Goal: Information Seeking & Learning: Learn about a topic

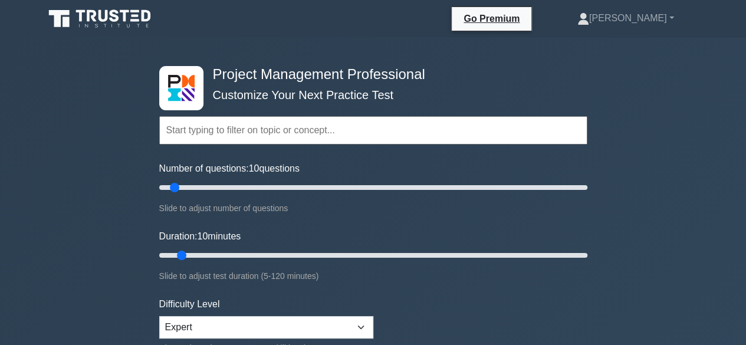
click at [344, 139] on input "text" at bounding box center [373, 130] width 428 height 28
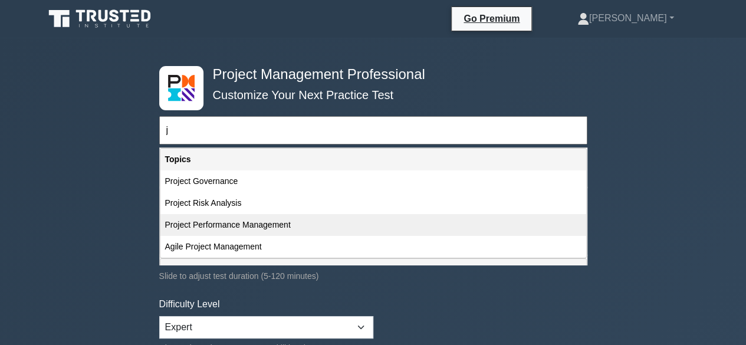
click at [270, 230] on div "Project Performance Management" at bounding box center [373, 225] width 426 height 22
type input "Project Performance Management"
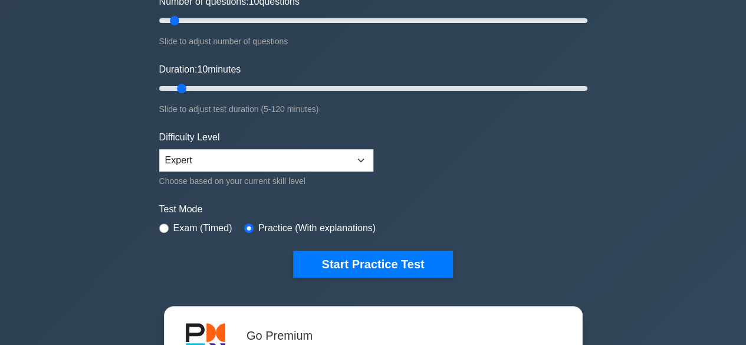
scroll to position [177, 0]
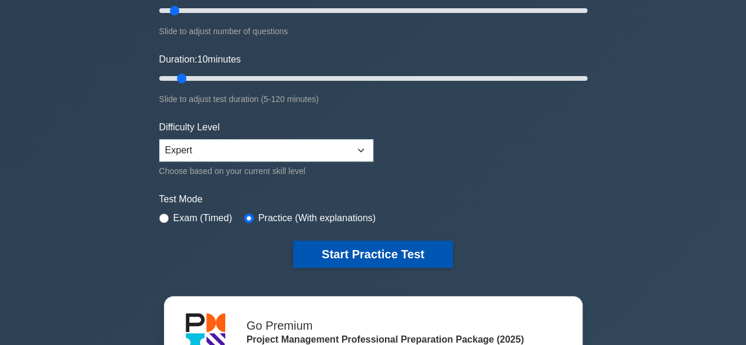
click at [313, 250] on button "Start Practice Test" at bounding box center [372, 254] width 159 height 27
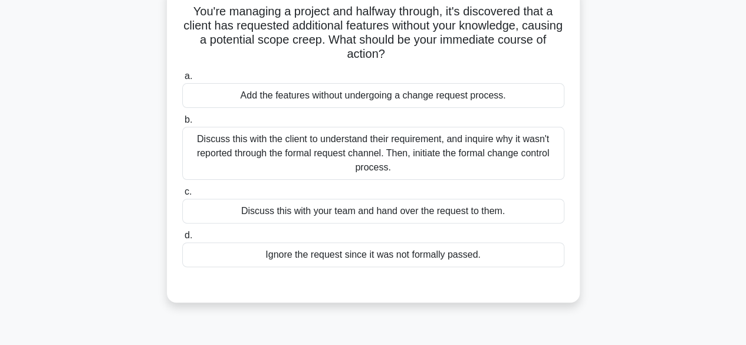
scroll to position [118, 0]
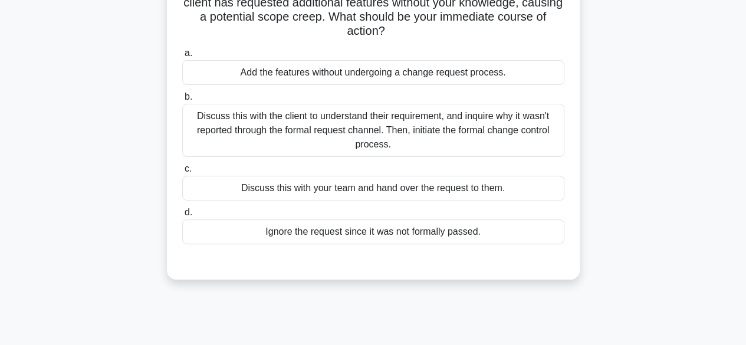
click at [405, 136] on div "Discuss this with the client to understand their requirement, and inquire why i…" at bounding box center [373, 130] width 382 height 53
click at [182, 101] on input "b. Discuss this with the client to understand their requirement, and inquire wh…" at bounding box center [182, 97] width 0 height 8
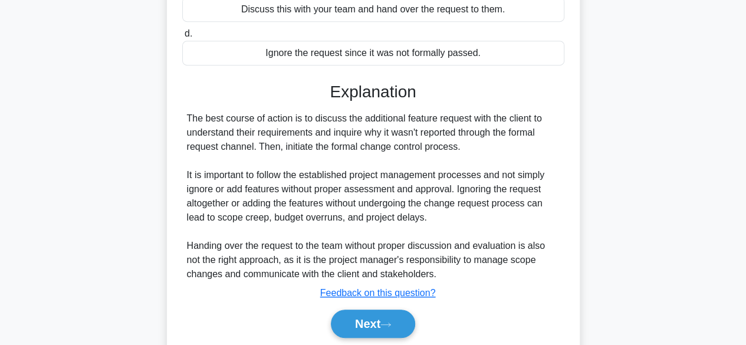
scroll to position [338, 0]
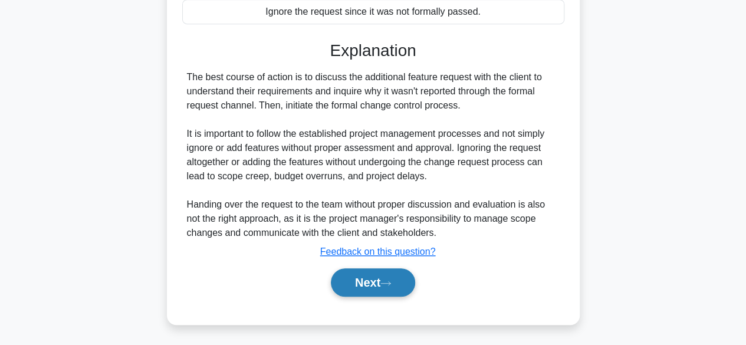
click at [386, 288] on button "Next" at bounding box center [373, 282] width 84 height 28
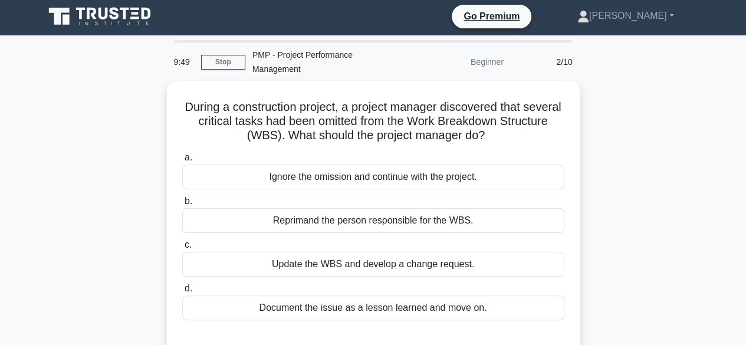
scroll to position [0, 0]
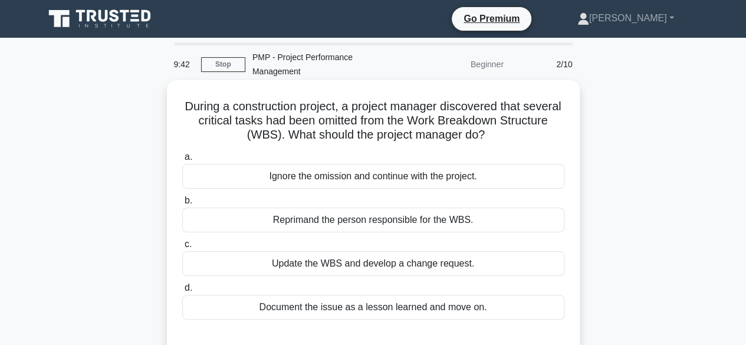
click at [422, 264] on div "Update the WBS and develop a change request." at bounding box center [373, 263] width 382 height 25
click at [182, 248] on input "c. Update the WBS and develop a change request." at bounding box center [182, 245] width 0 height 8
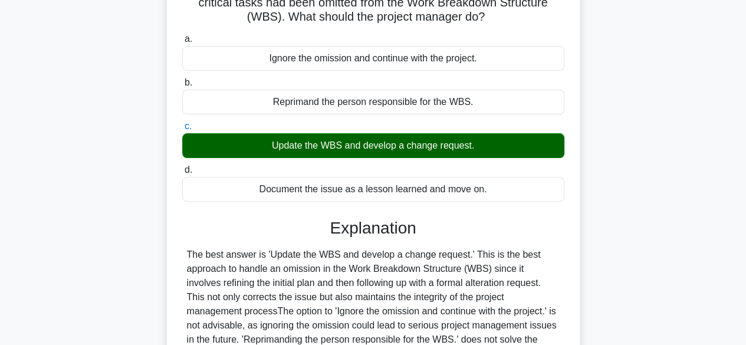
scroll to position [296, 0]
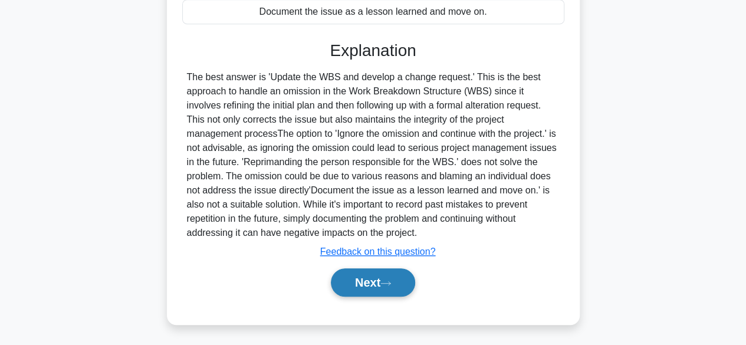
click at [402, 279] on button "Next" at bounding box center [373, 282] width 84 height 28
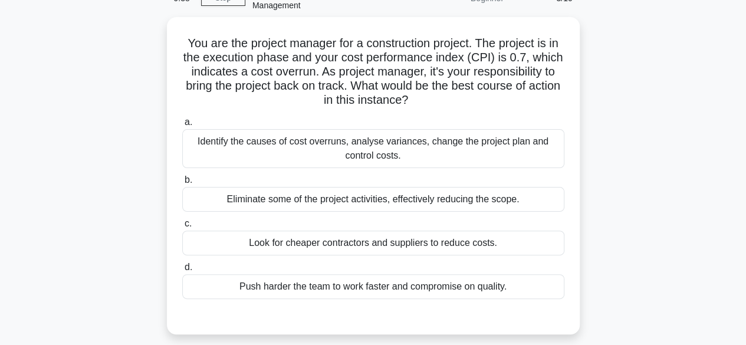
scroll to position [56, 0]
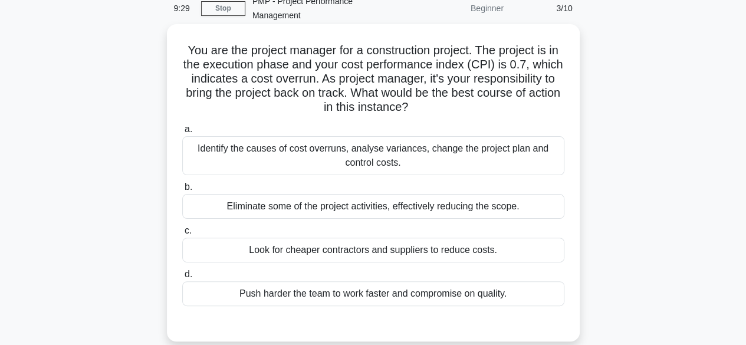
click at [421, 147] on div "Identify the causes of cost overruns, analyse variances, change the project pla…" at bounding box center [373, 155] width 382 height 39
click at [182, 133] on input "a. Identify the causes of cost overruns, analyse variances, change the project …" at bounding box center [182, 130] width 0 height 8
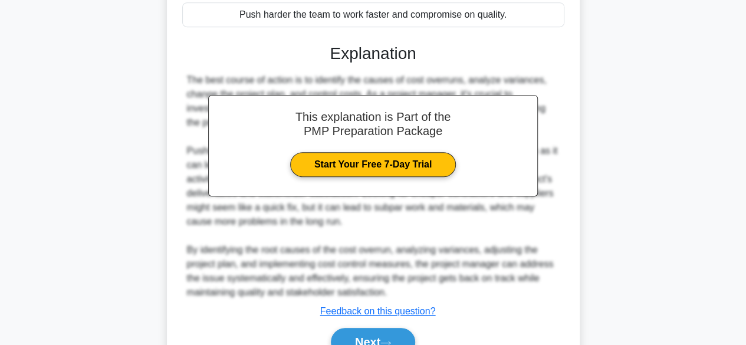
scroll to position [351, 0]
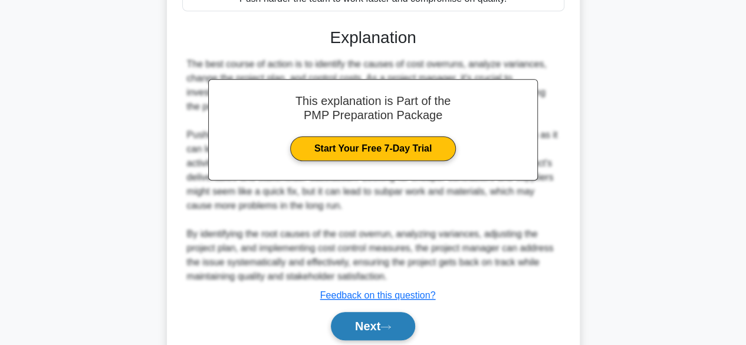
click at [399, 316] on button "Next" at bounding box center [373, 326] width 84 height 28
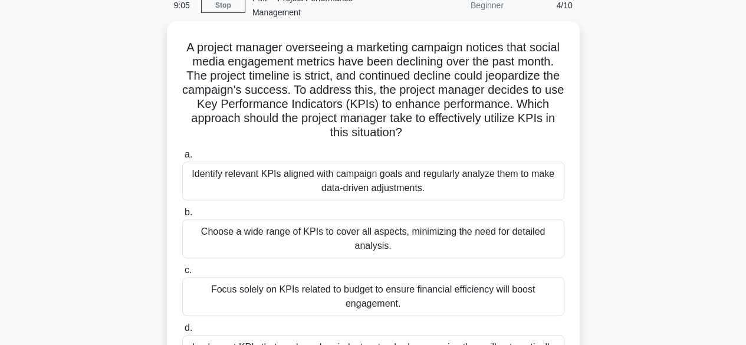
scroll to position [118, 0]
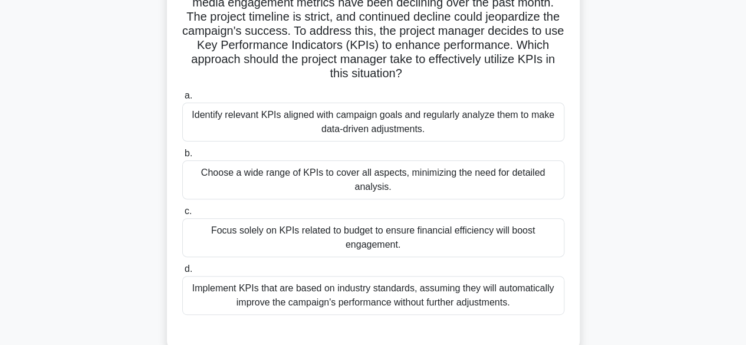
click at [452, 129] on div "Identify relevant KPIs aligned with campaign goals and regularly analyze them t…" at bounding box center [373, 122] width 382 height 39
click at [182, 100] on input "a. Identify relevant KPIs aligned with campaign goals and regularly analyze the…" at bounding box center [182, 96] width 0 height 8
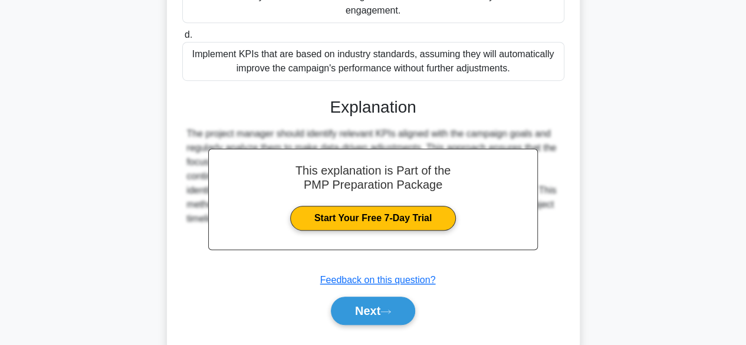
scroll to position [354, 0]
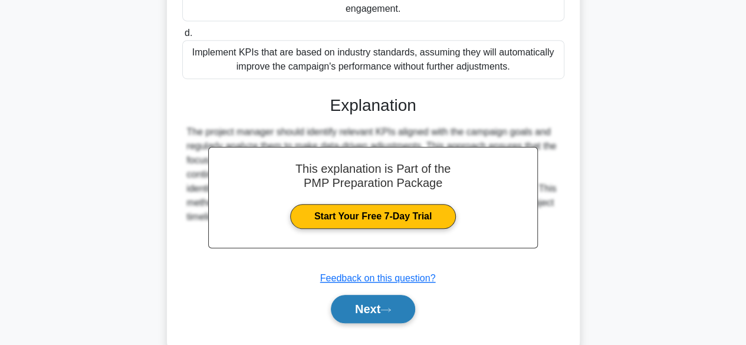
click at [406, 310] on button "Next" at bounding box center [373, 309] width 84 height 28
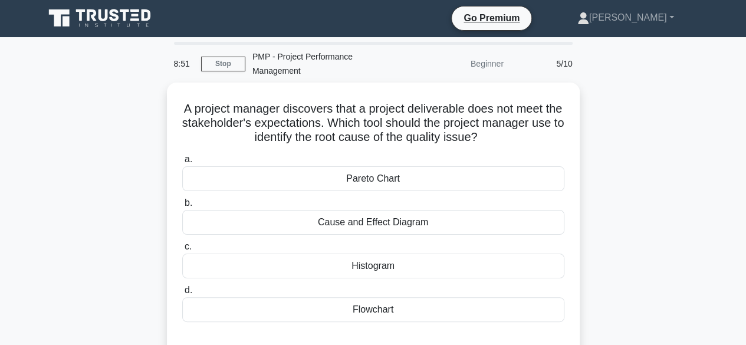
scroll to position [0, 0]
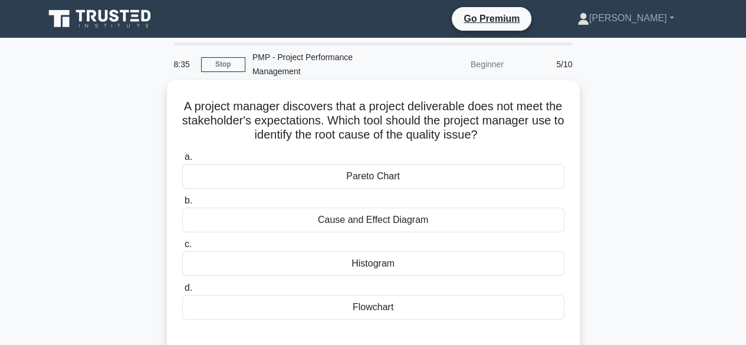
drag, startPoint x: 422, startPoint y: 219, endPoint x: 404, endPoint y: 221, distance: 18.4
click at [404, 221] on div "Cause and Effect Diagram" at bounding box center [373, 220] width 382 height 25
click at [182, 205] on input "b. Cause and Effect Diagram" at bounding box center [182, 201] width 0 height 8
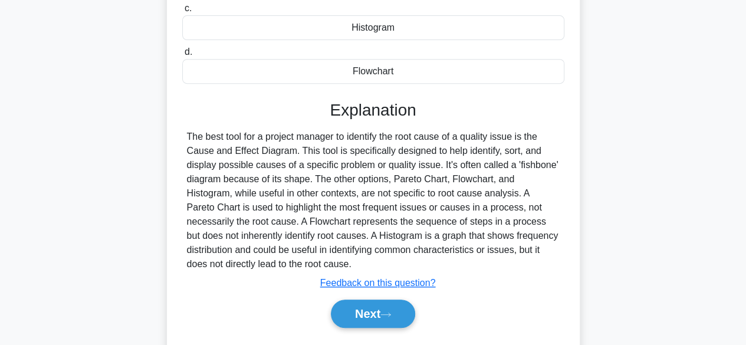
scroll to position [292, 0]
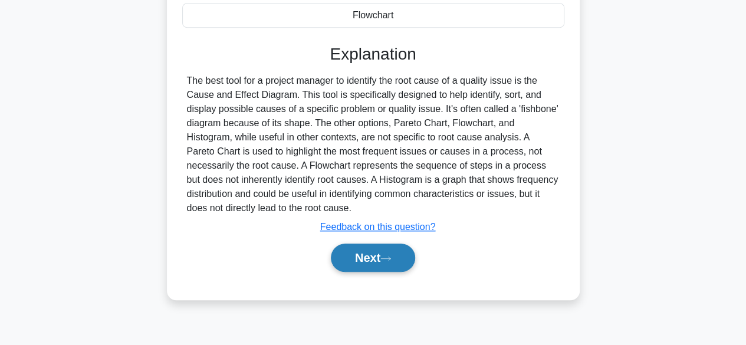
click at [372, 247] on button "Next" at bounding box center [373, 258] width 84 height 28
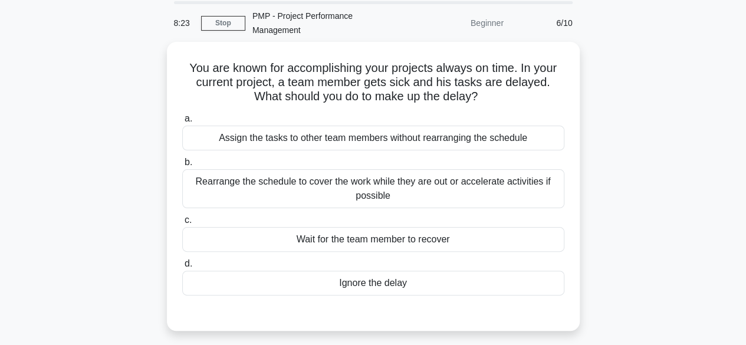
scroll to position [59, 0]
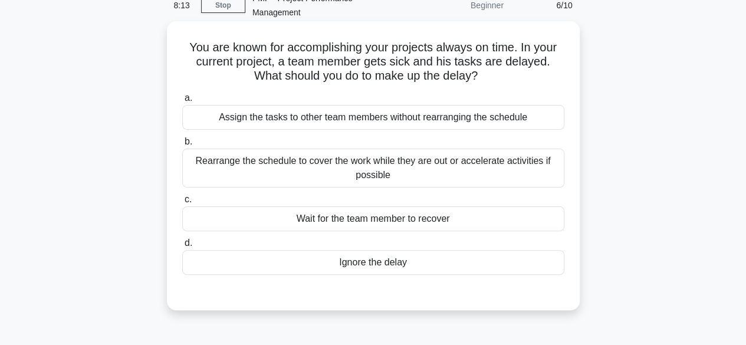
click at [437, 179] on div "Rearrange the schedule to cover the work while they are out or accelerate activ…" at bounding box center [373, 168] width 382 height 39
click at [182, 146] on input "b. Rearrange the schedule to cover the work while they are out or accelerate ac…" at bounding box center [182, 142] width 0 height 8
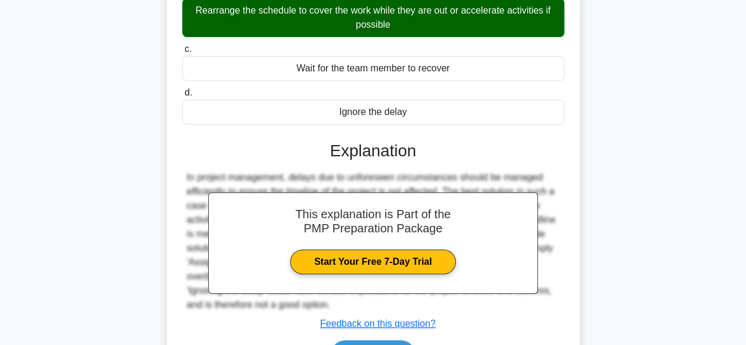
scroll to position [292, 0]
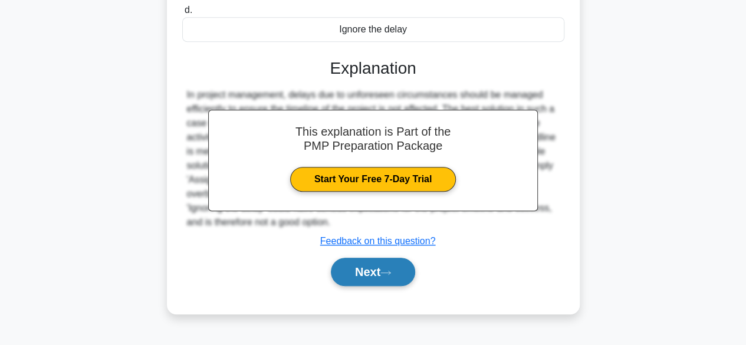
click at [389, 265] on button "Next" at bounding box center [373, 272] width 84 height 28
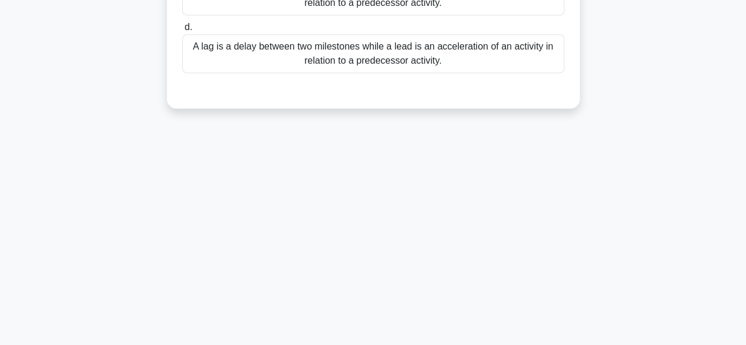
scroll to position [56, 0]
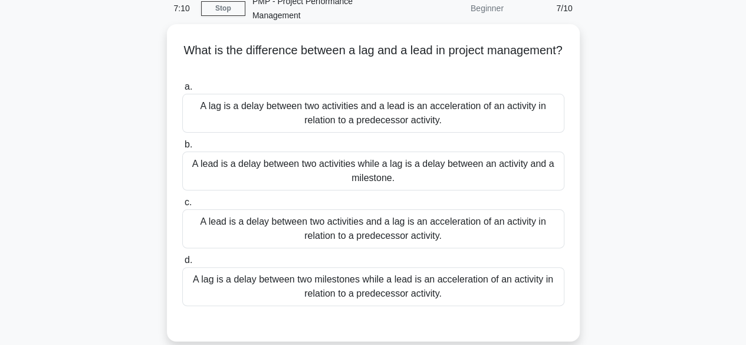
click at [409, 120] on div "A lag is a delay between two activities and a lead is an acceleration of an act…" at bounding box center [373, 113] width 382 height 39
click at [182, 91] on input "a. A lag is a delay between two activities and a lead is an acceleration of an …" at bounding box center [182, 87] width 0 height 8
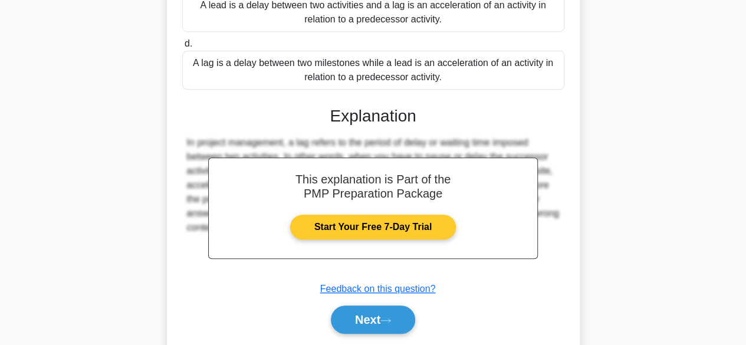
scroll to position [310, 0]
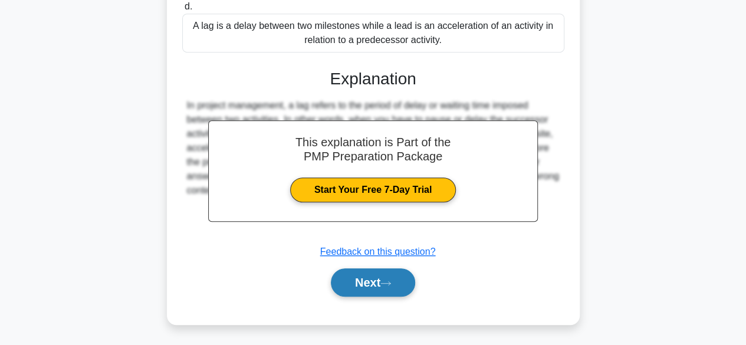
click at [365, 286] on button "Next" at bounding box center [373, 282] width 84 height 28
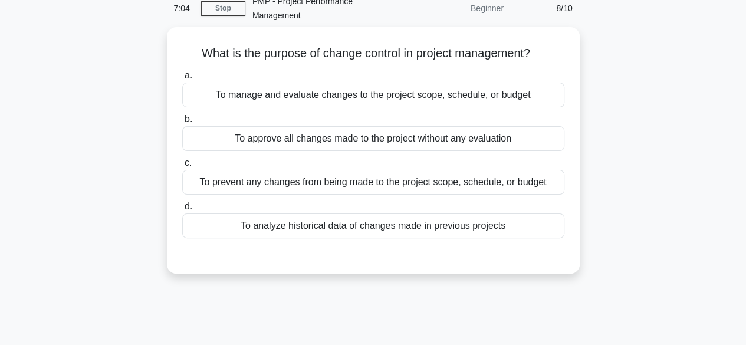
scroll to position [0, 0]
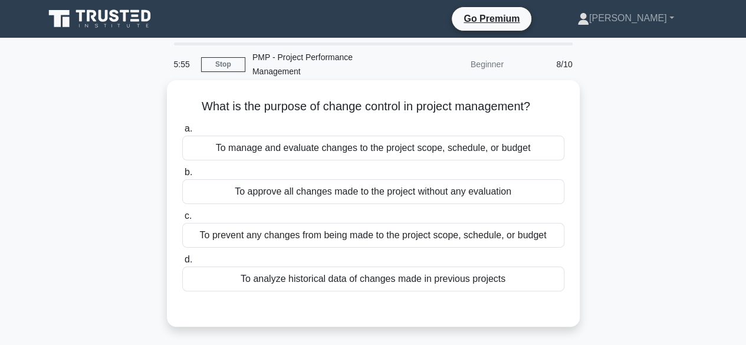
click at [324, 148] on div "To manage and evaluate changes to the project scope, schedule, or budget" at bounding box center [373, 148] width 382 height 25
click at [182, 133] on input "a. To manage and evaluate changes to the project scope, schedule, or budget" at bounding box center [182, 129] width 0 height 8
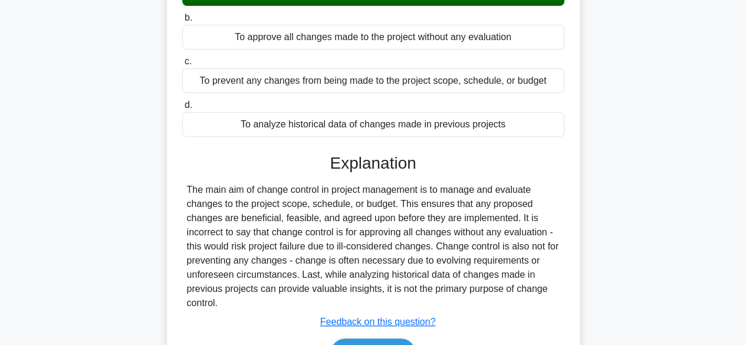
scroll to position [236, 0]
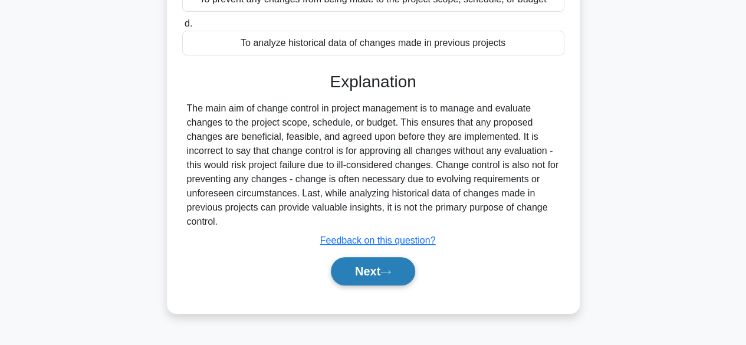
click at [373, 265] on button "Next" at bounding box center [373, 271] width 84 height 28
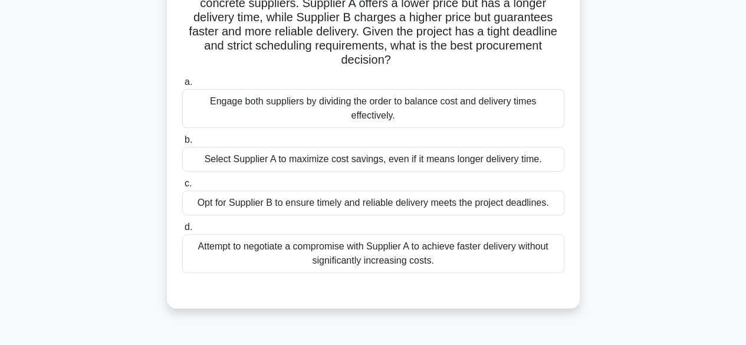
scroll to position [118, 0]
click at [403, 120] on div "Engage both suppliers by dividing the order to balance cost and delivery times …" at bounding box center [373, 107] width 382 height 39
click at [182, 86] on input "a. Engage both suppliers by dividing the order to balance cost and delivery tim…" at bounding box center [182, 82] width 0 height 8
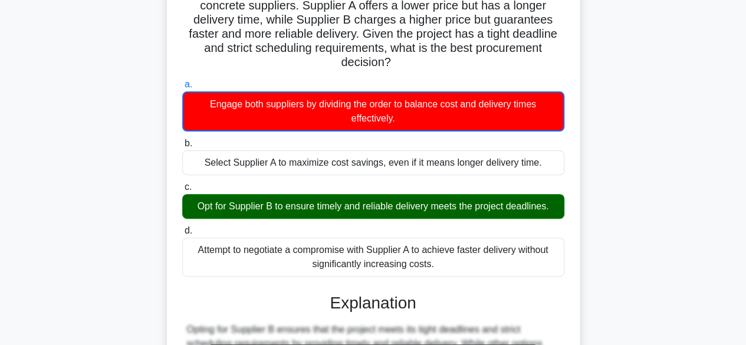
drag, startPoint x: 191, startPoint y: 206, endPoint x: 635, endPoint y: 222, distance: 444.5
click at [635, 222] on div "In a construction project, the procurement manager presents two concrete suppli…" at bounding box center [373, 264] width 673 height 598
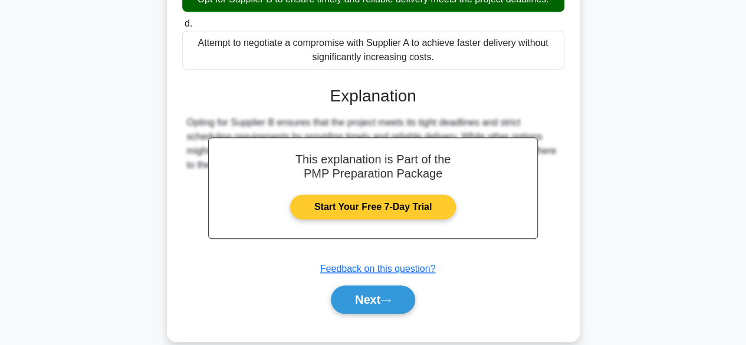
scroll to position [340, 0]
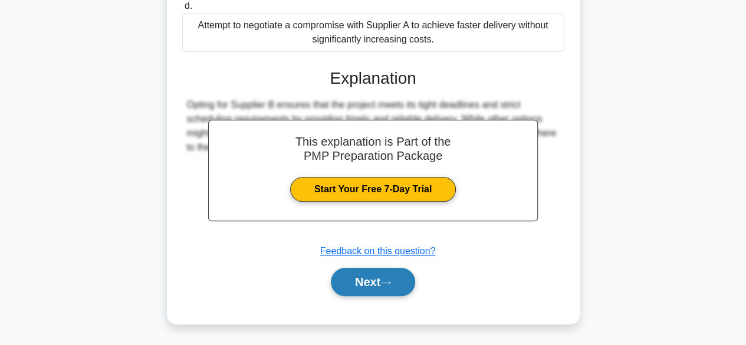
click at [386, 282] on icon at bounding box center [385, 283] width 9 height 4
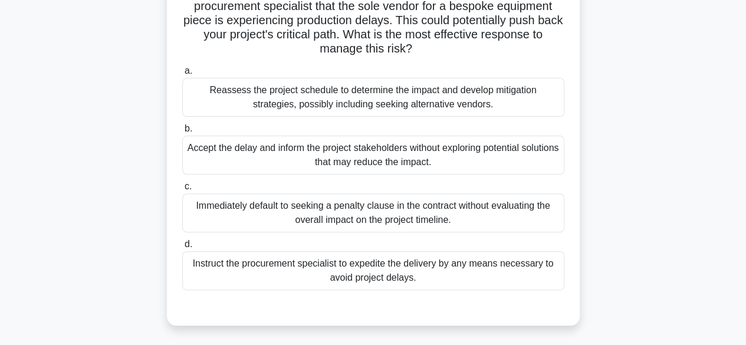
scroll to position [118, 0]
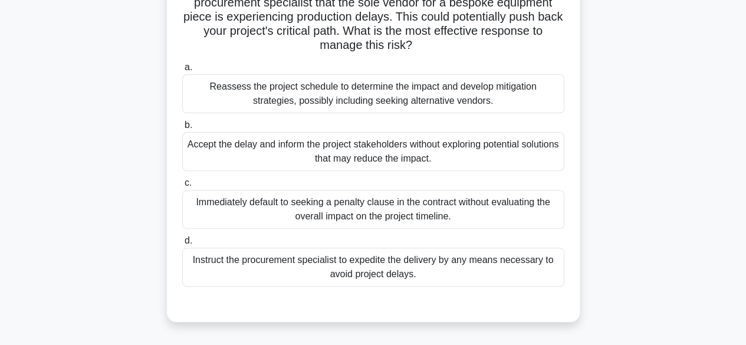
click at [465, 209] on div "Immediately default to seeking a penalty clause in the contract without evaluat…" at bounding box center [373, 209] width 382 height 39
click at [182, 187] on input "c. Immediately default to seeking a penalty clause in the contract without eval…" at bounding box center [182, 183] width 0 height 8
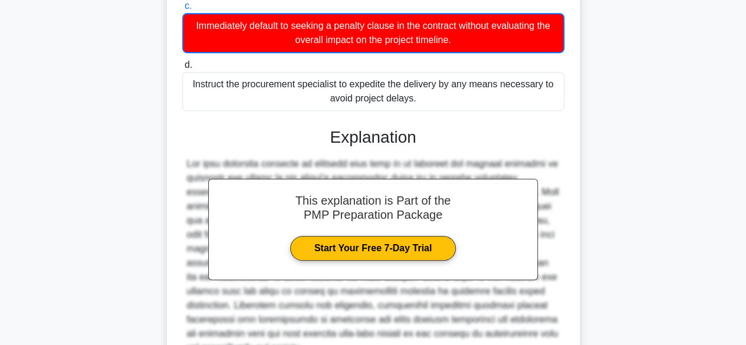
scroll to position [411, 0]
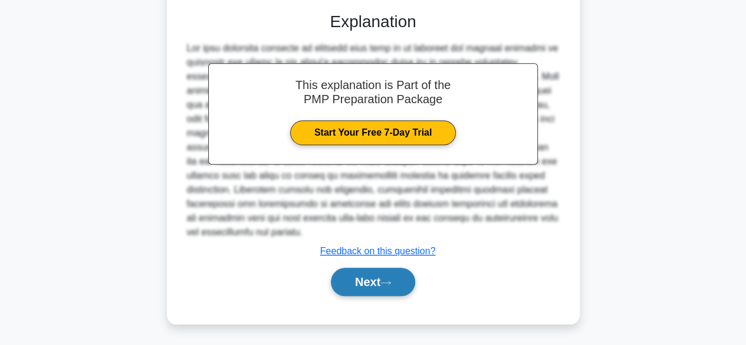
click at [382, 284] on button "Next" at bounding box center [373, 282] width 84 height 28
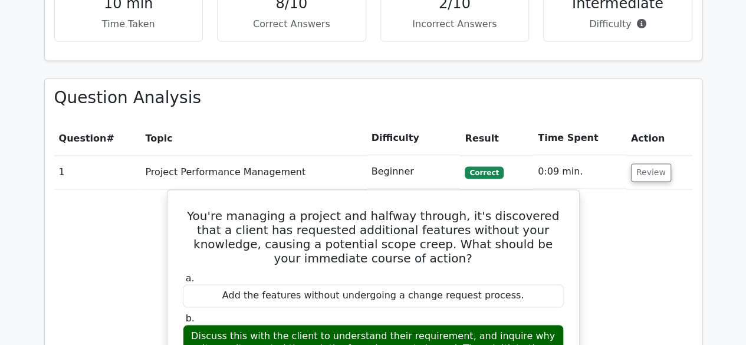
scroll to position [826, 0]
